Goal: Information Seeking & Learning: Learn about a topic

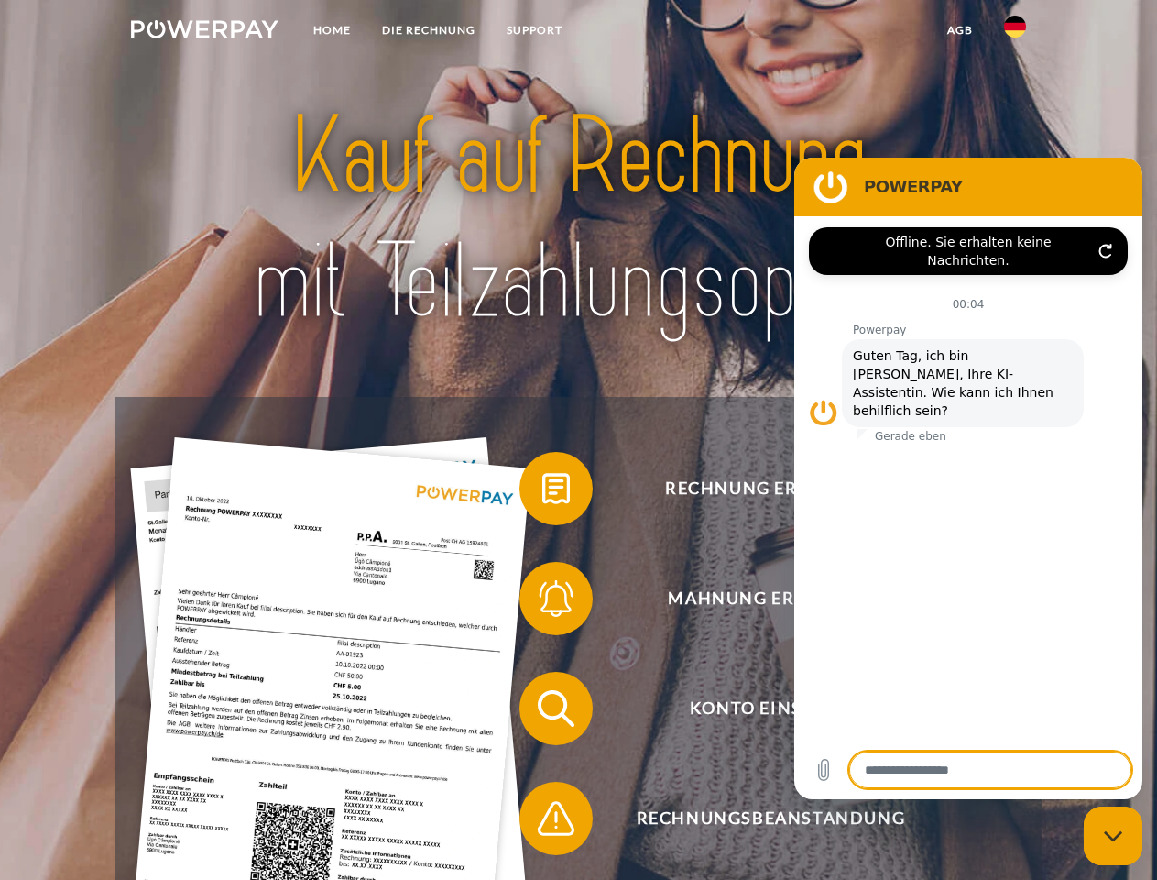
click at [204, 32] on img at bounding box center [205, 29] width 148 height 18
click at [1015, 32] on img at bounding box center [1015, 27] width 22 height 22
click at [959, 30] on link "agb" at bounding box center [960, 30] width 57 height 33
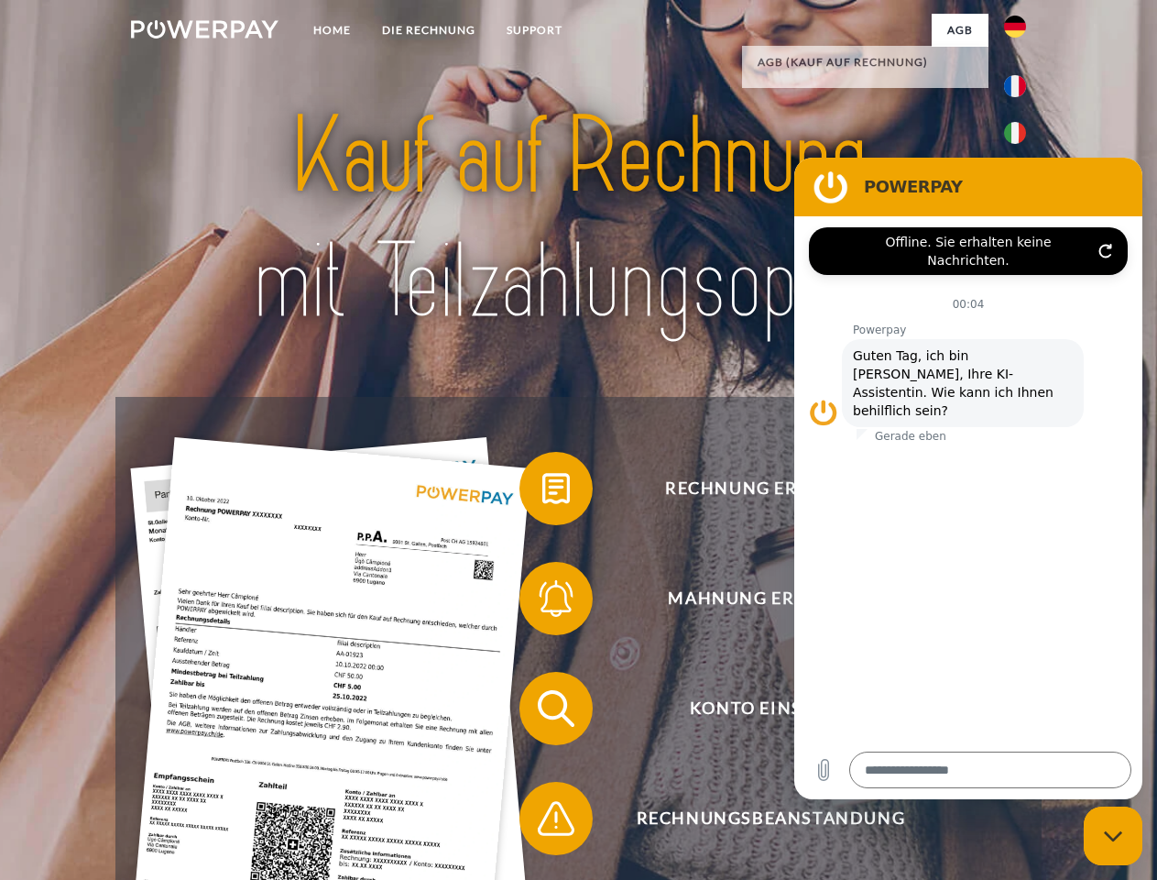
click at [542, 492] on span at bounding box center [529, 489] width 92 height 92
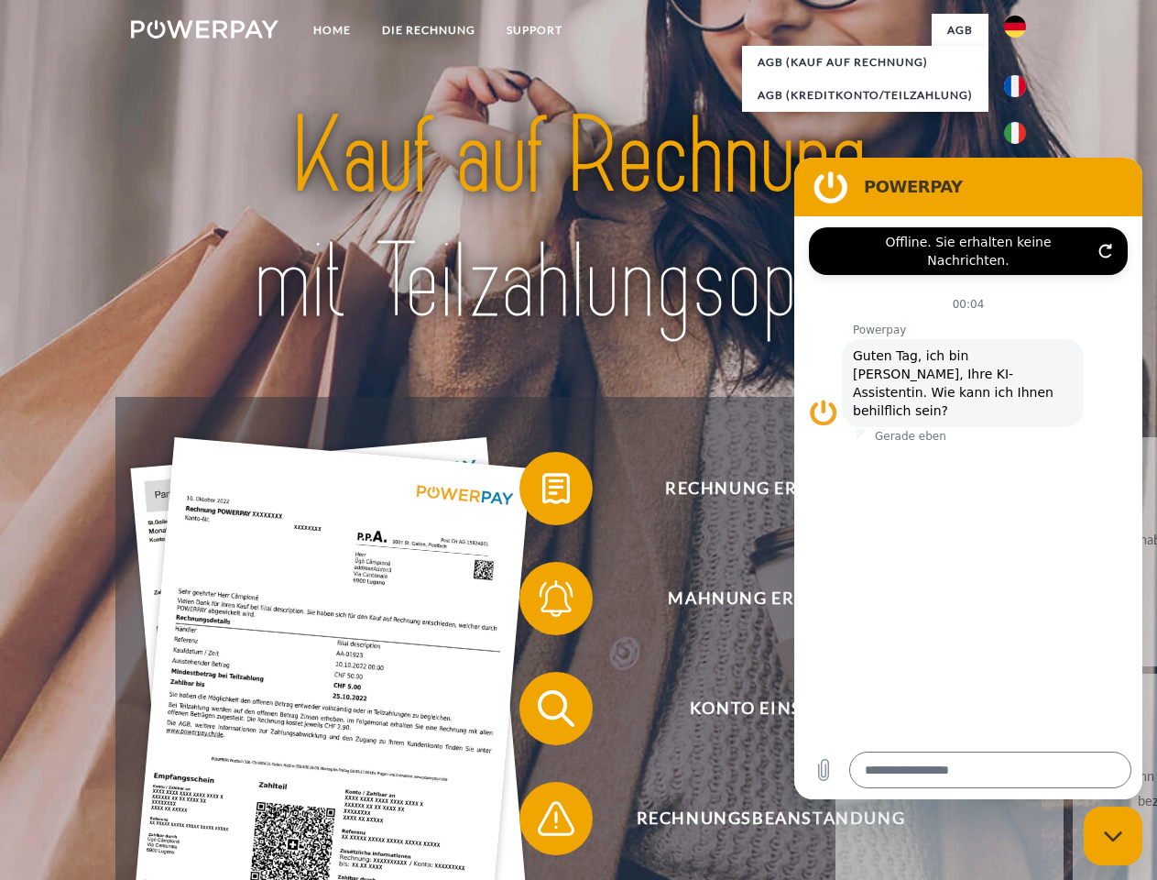
click at [542, 602] on span at bounding box center [529, 599] width 92 height 92
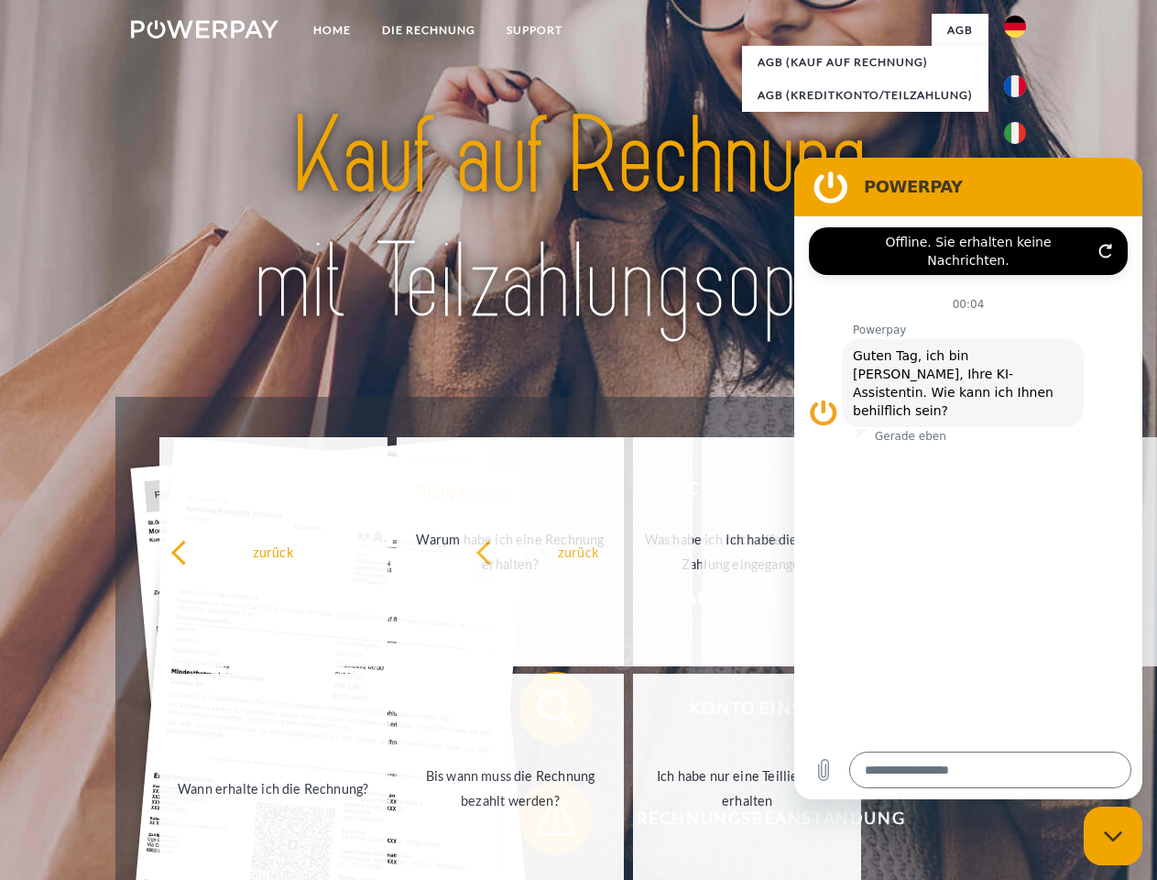
click at [542, 822] on span at bounding box center [529, 818] width 92 height 92
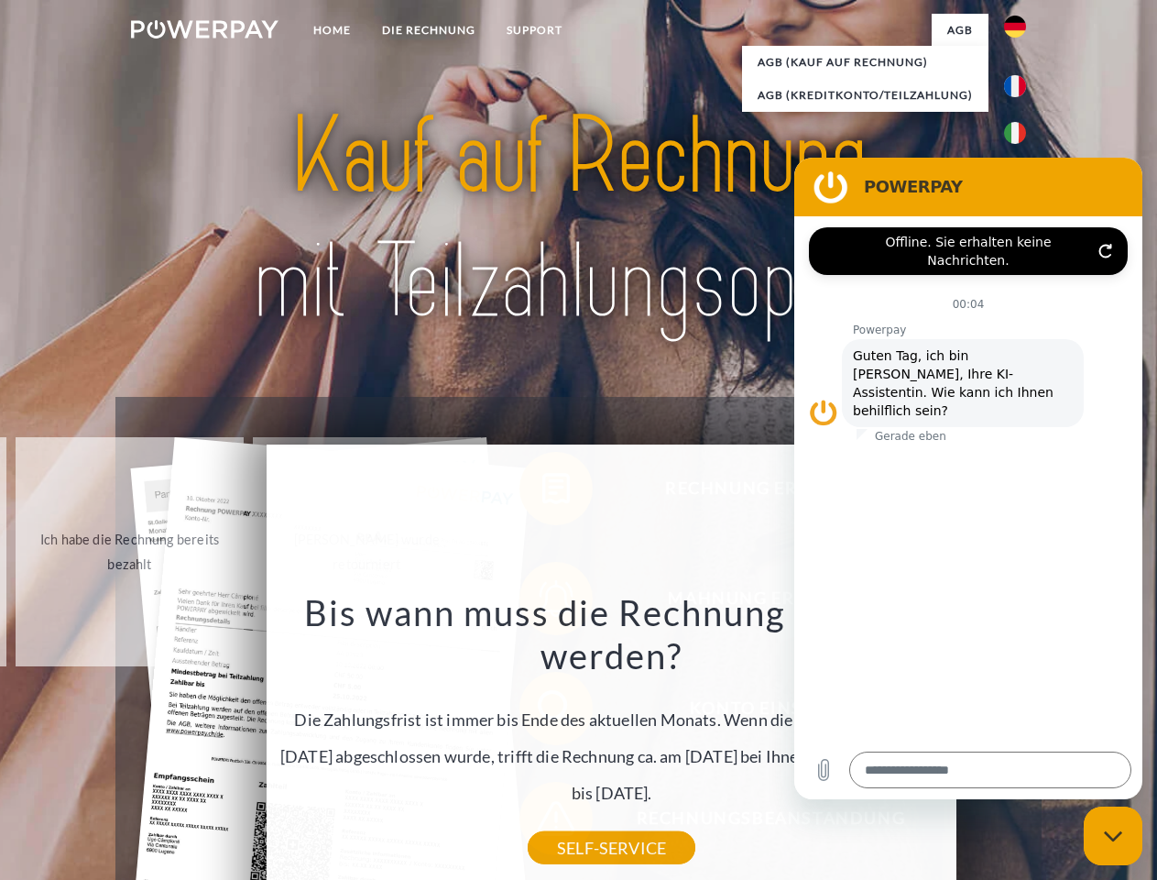
click at [1113, 836] on icon "Messaging-Fenster schließen" at bounding box center [1113, 836] width 19 height 12
type textarea "*"
